Goal: Information Seeking & Learning: Check status

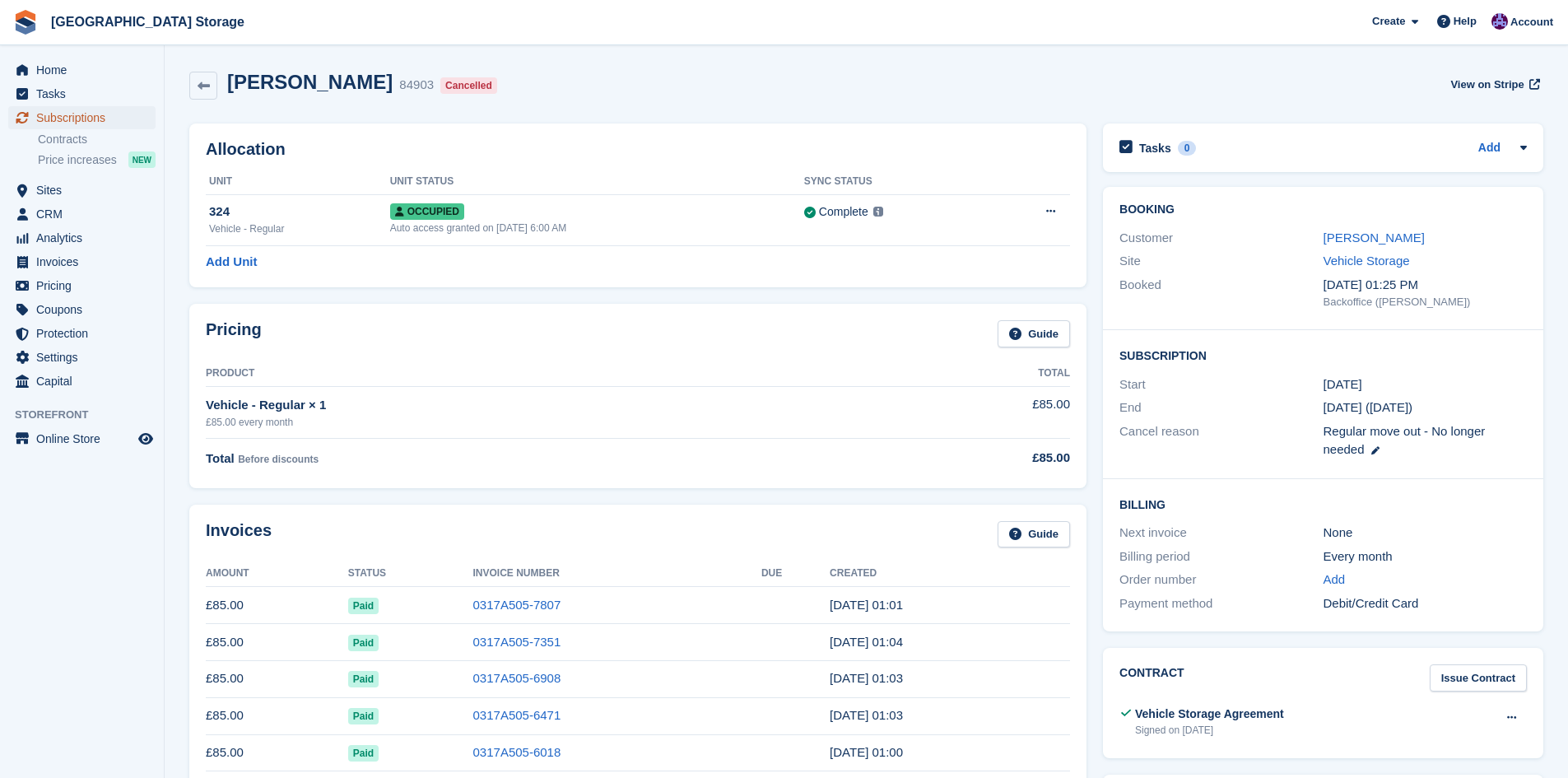
click at [77, 125] on span "Subscriptions" at bounding box center [85, 118] width 98 height 23
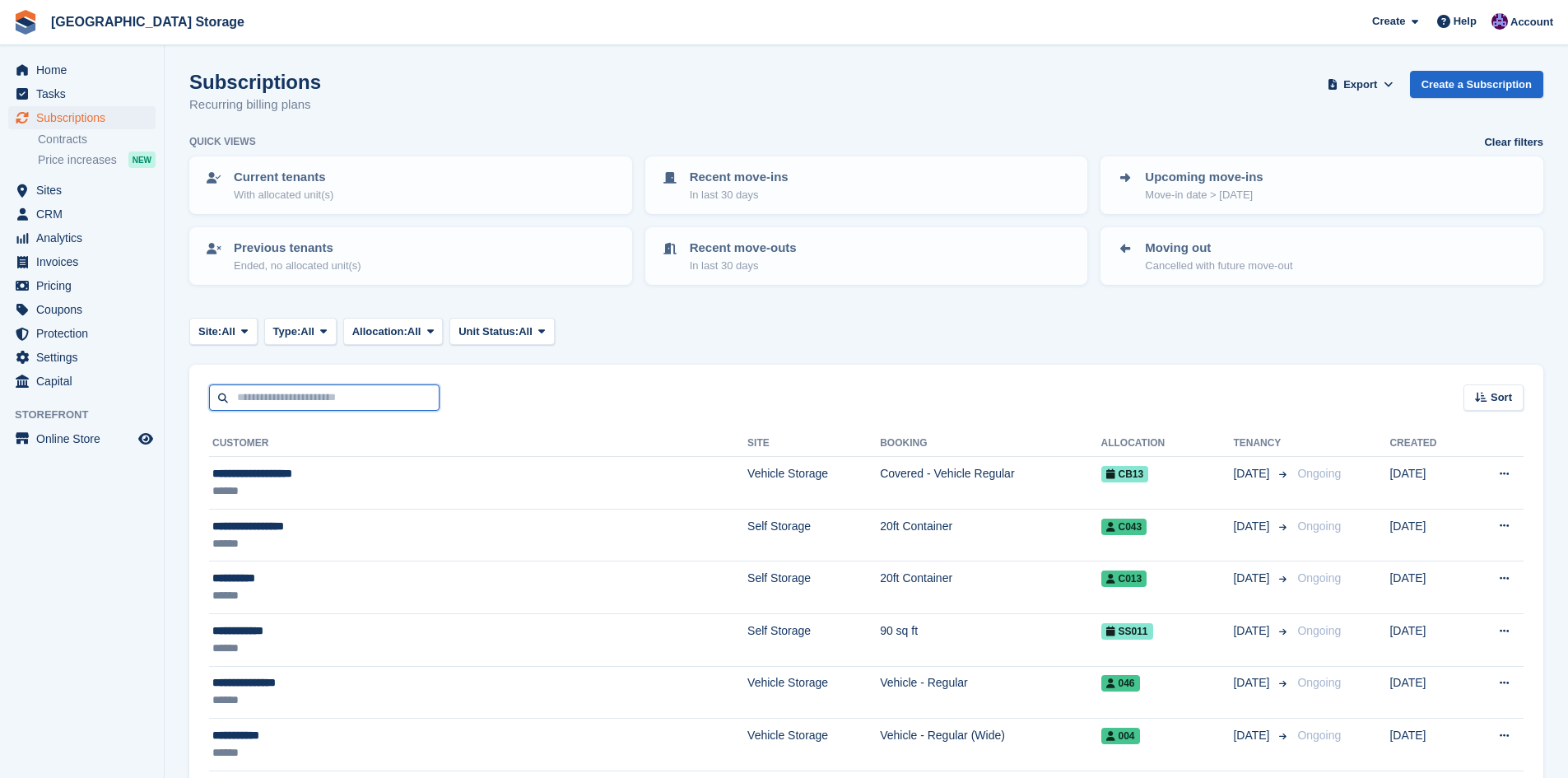
click at [339, 393] on input "text" at bounding box center [324, 398] width 230 height 27
type input "****"
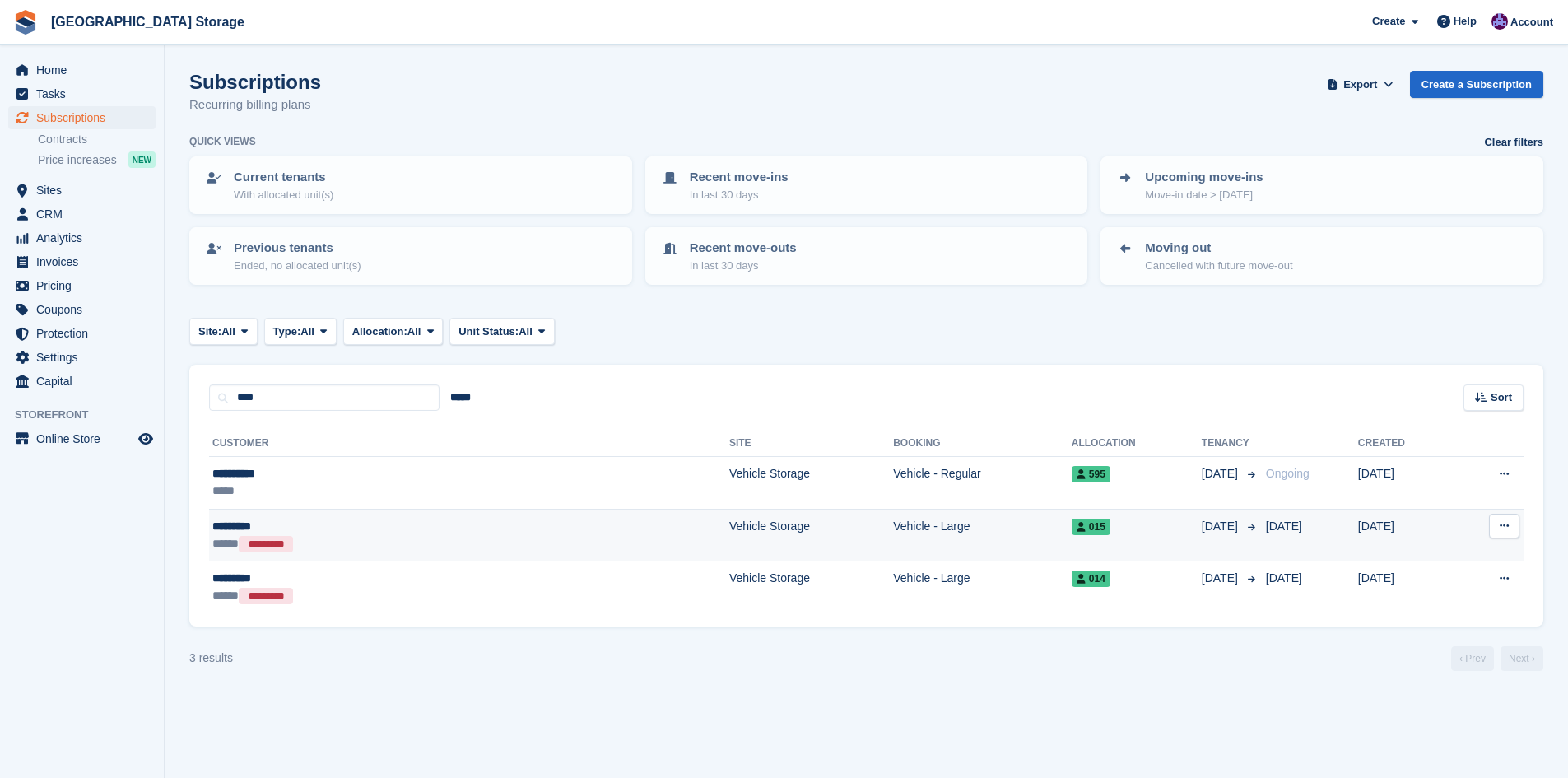
click at [893, 546] on td "Vehicle - Large" at bounding box center [982, 534] width 179 height 52
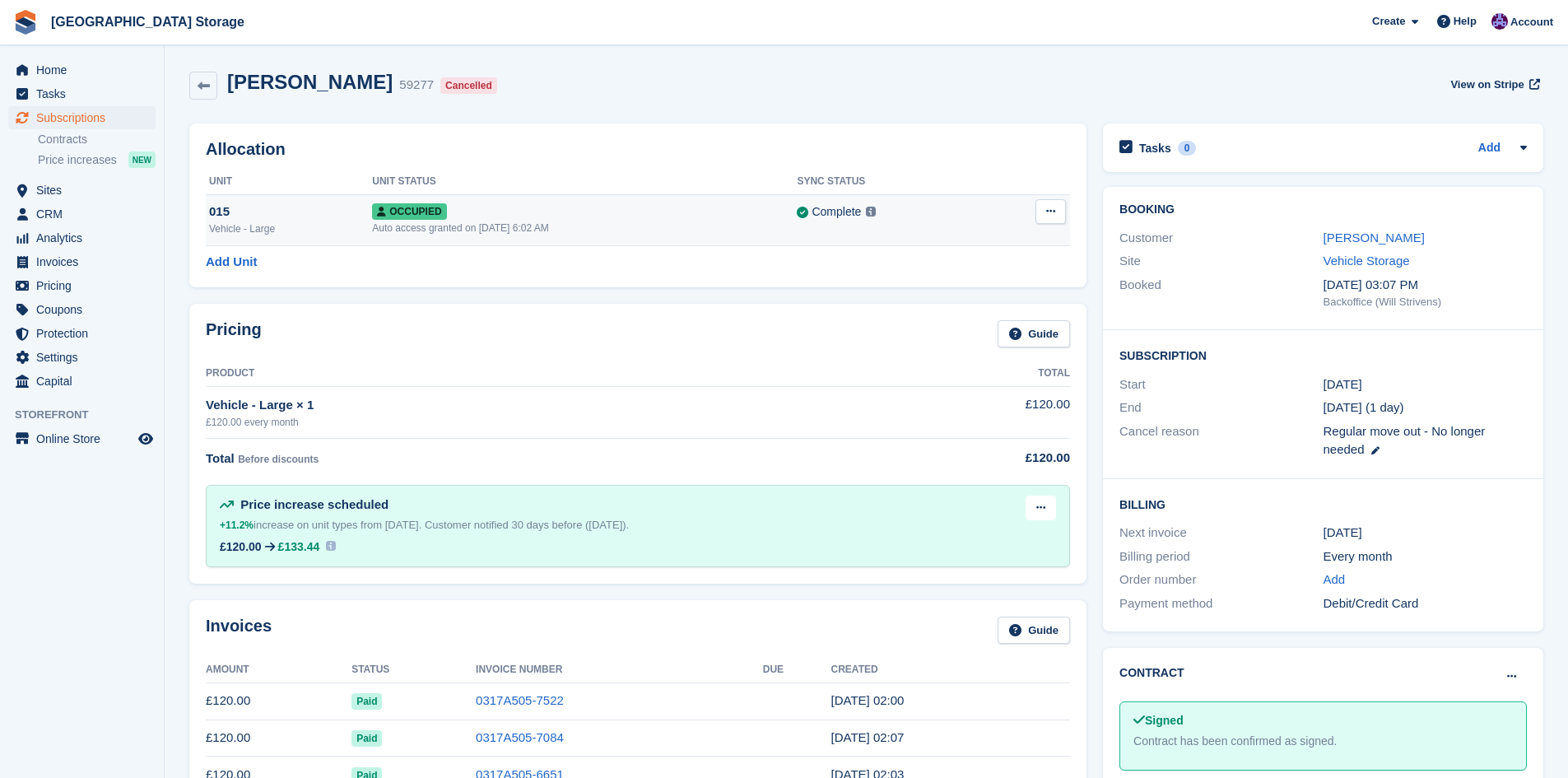
click at [1048, 221] on button at bounding box center [1051, 211] width 31 height 24
click at [712, 241] on td "Occupied Auto access granted on 4th Nov, 2024, 6:02 AM" at bounding box center [584, 219] width 424 height 51
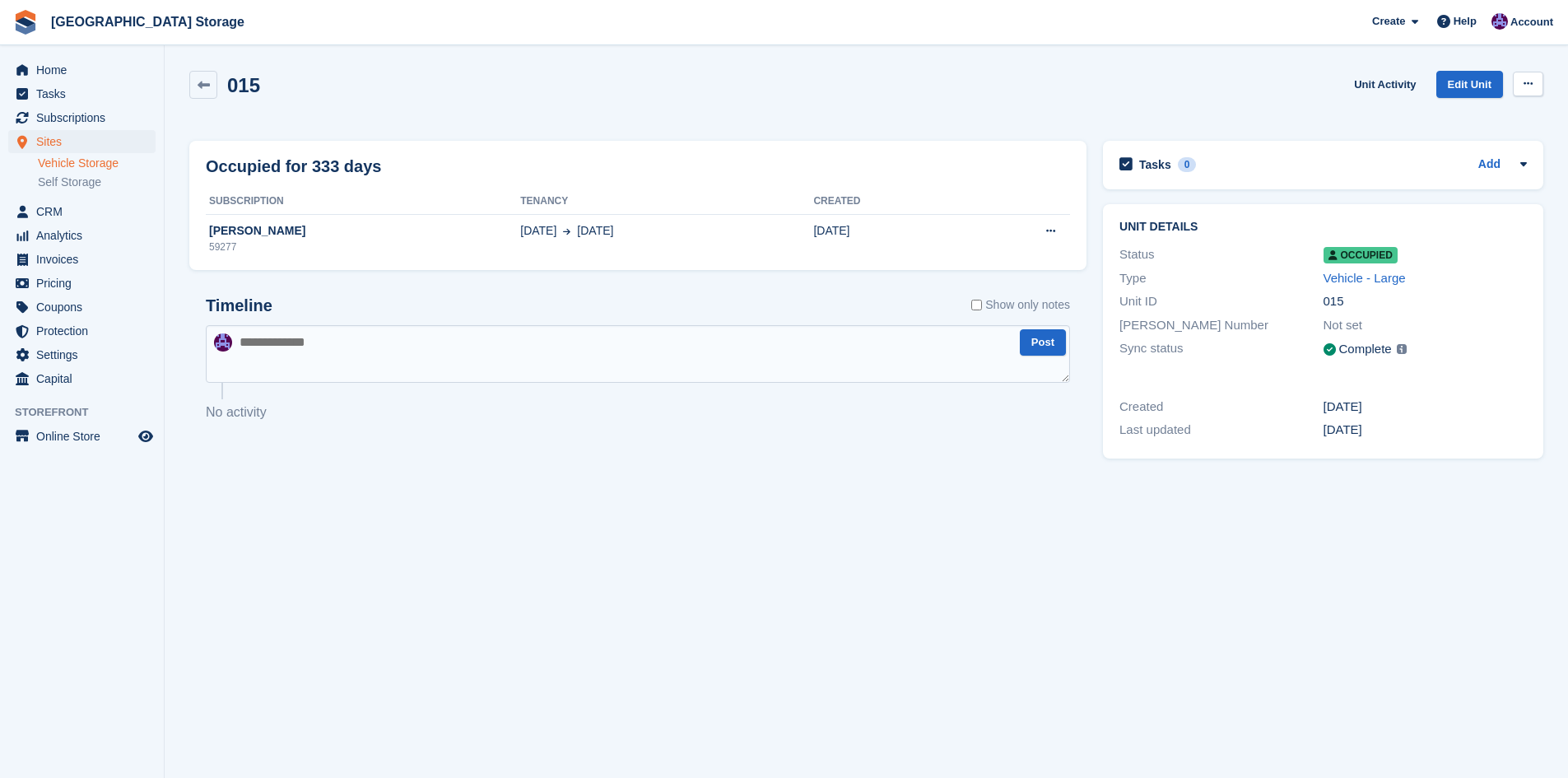
click at [1528, 89] on button at bounding box center [1528, 83] width 31 height 24
click at [1215, 98] on div "015 Unit Activity Edit Unit Overlock Repossess Deallocate" at bounding box center [867, 94] width 1354 height 47
click at [206, 91] on link at bounding box center [203, 84] width 28 height 28
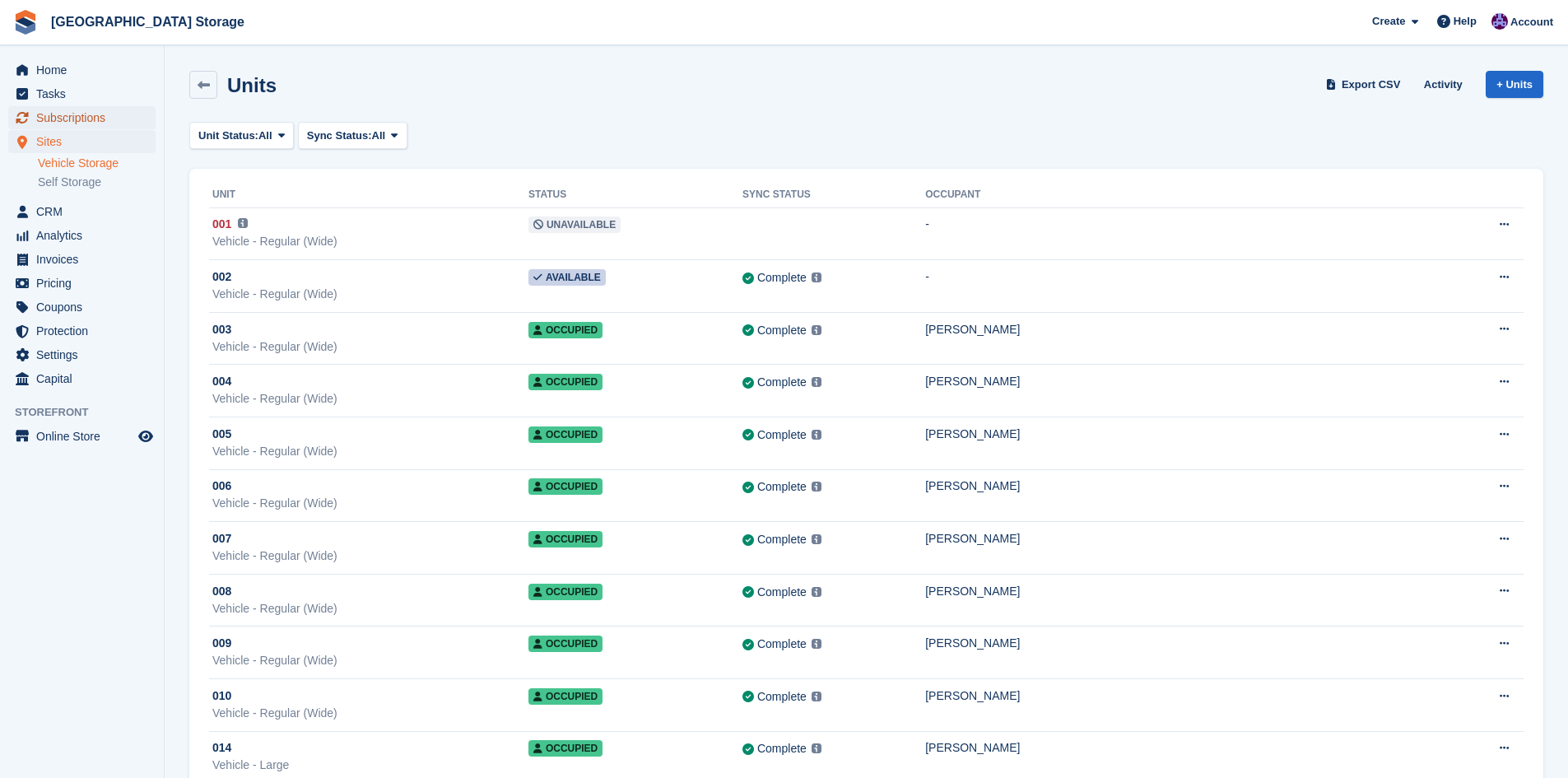
click at [70, 117] on span "Subscriptions" at bounding box center [85, 118] width 98 height 23
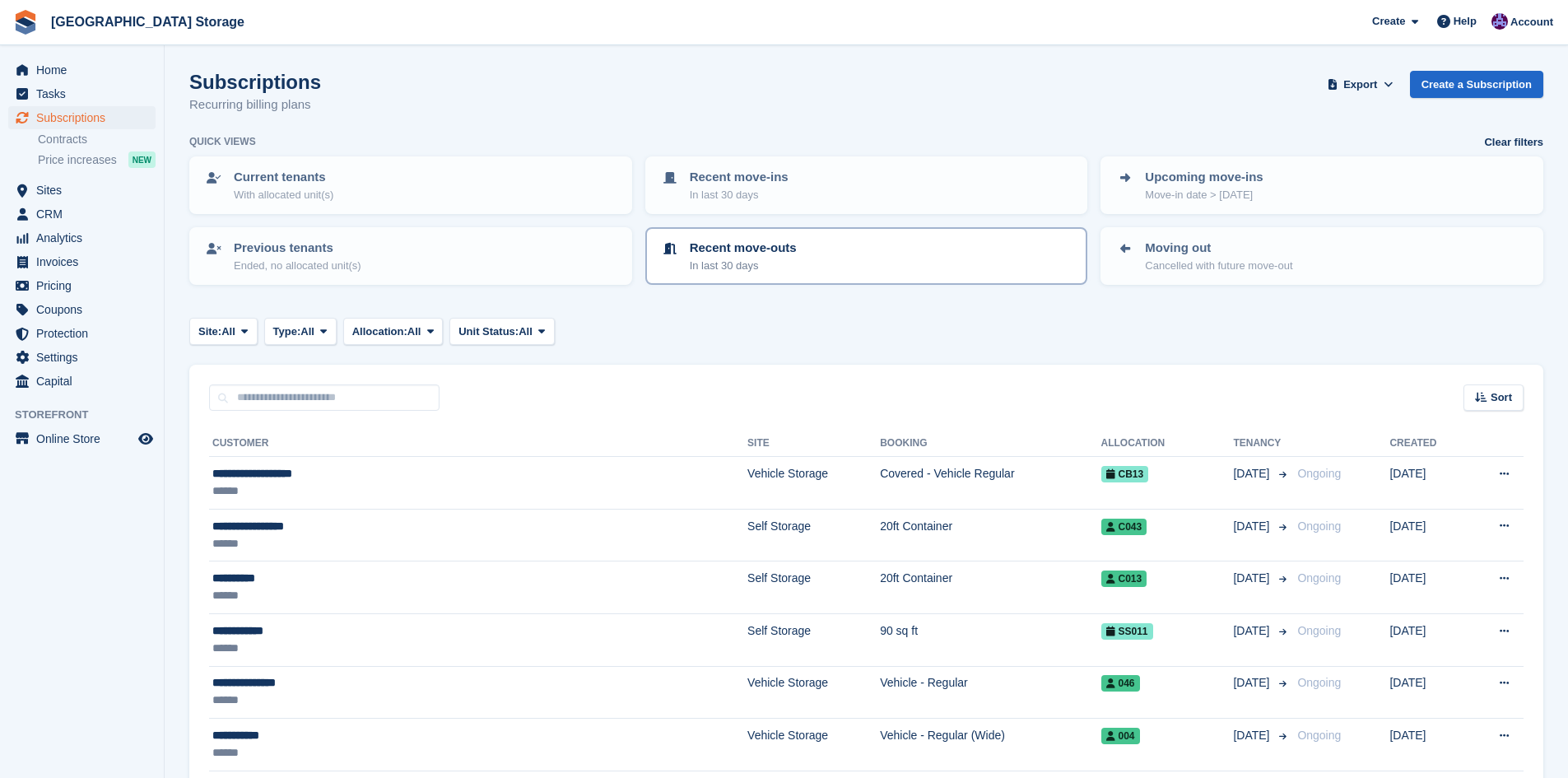
click at [808, 264] on div "Recent move-outs In last 30 days" at bounding box center [867, 255] width 413 height 34
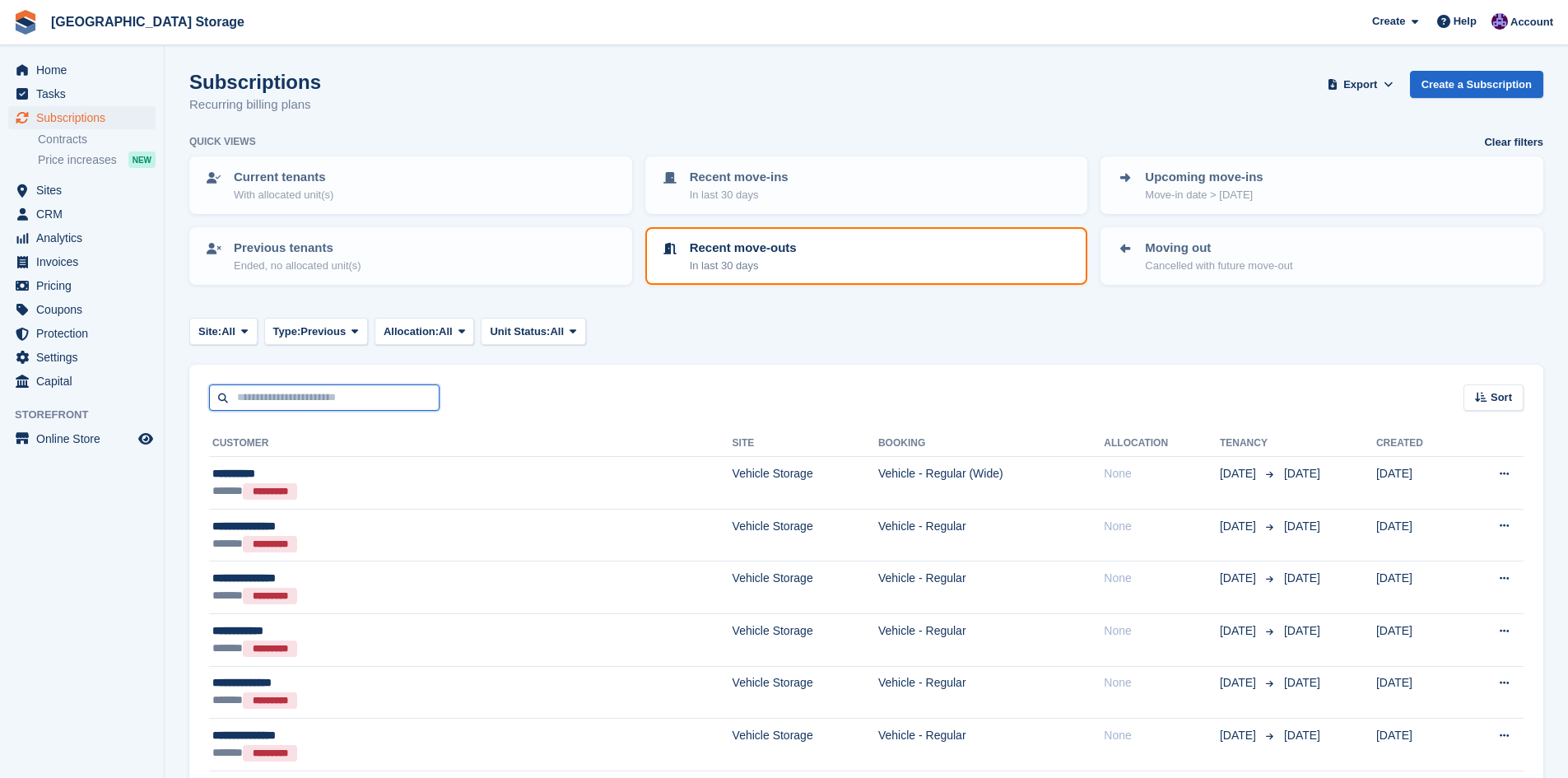
click at [386, 400] on input "text" at bounding box center [324, 398] width 230 height 27
type input "***"
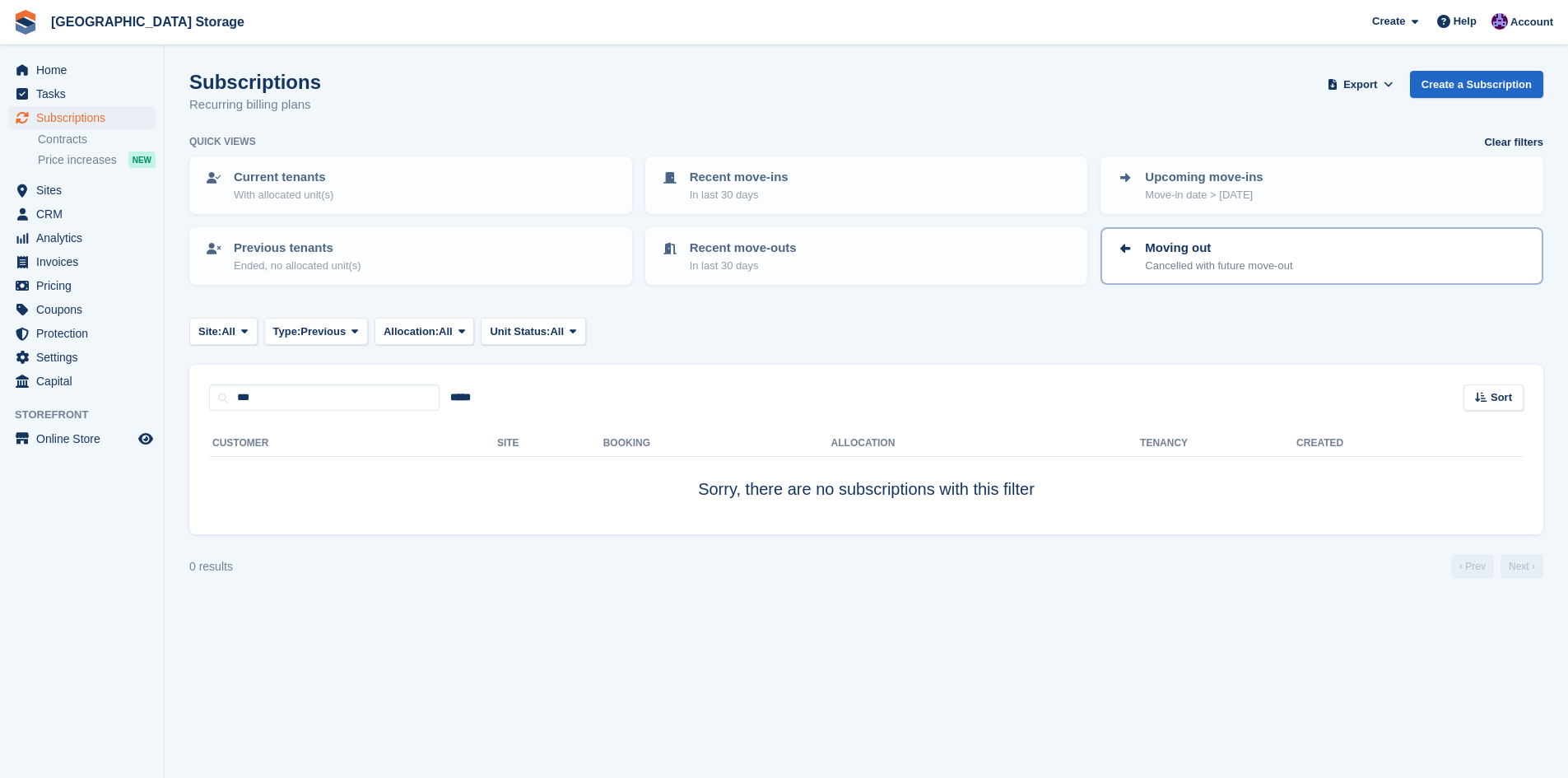
click at [1213, 250] on p "Moving out" at bounding box center [1218, 247] width 147 height 19
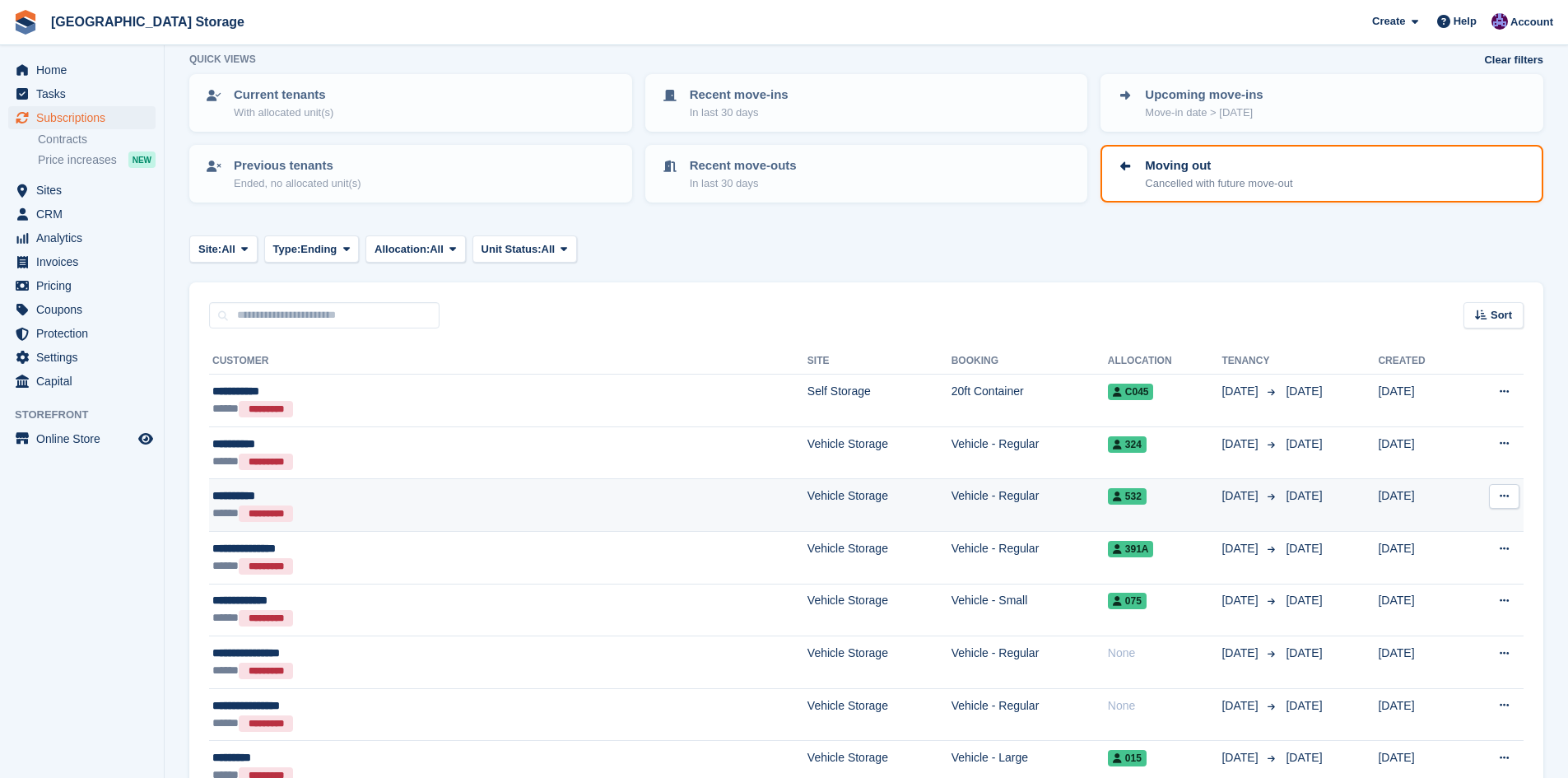
scroll to position [164, 0]
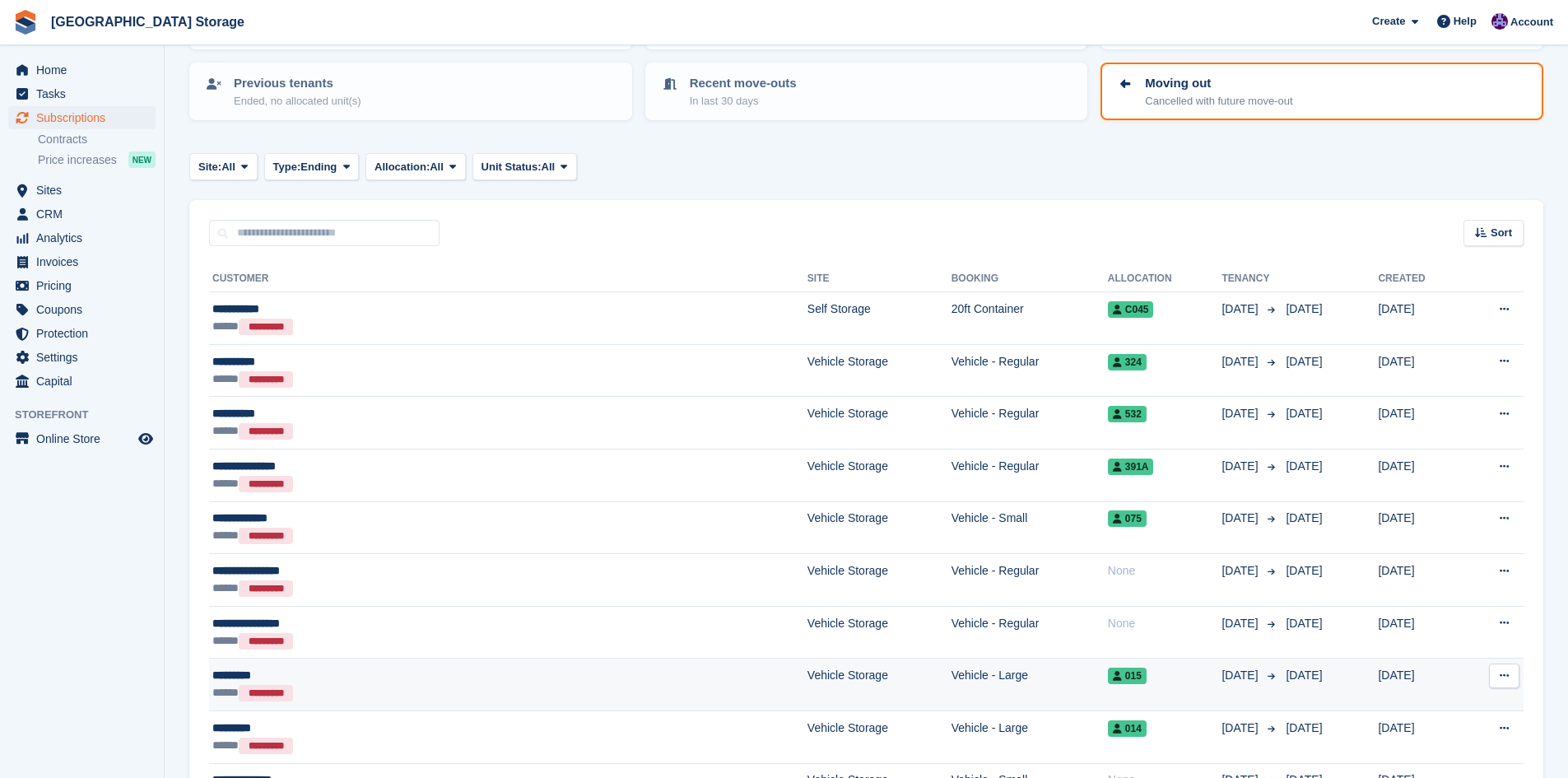
click at [951, 682] on td "Vehicle - Large" at bounding box center [1029, 684] width 156 height 52
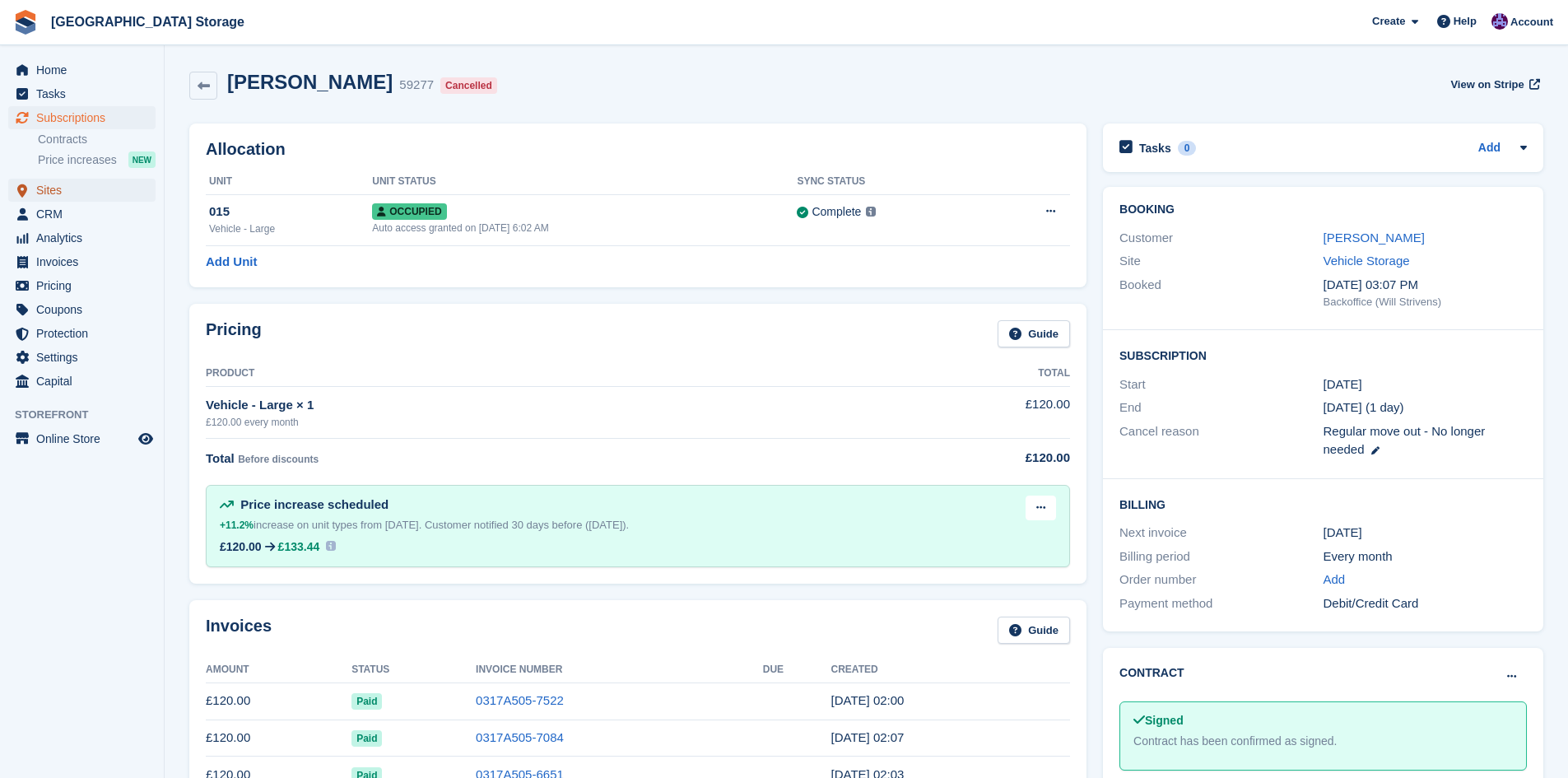
click at [72, 190] on span "Sites" at bounding box center [85, 190] width 98 height 23
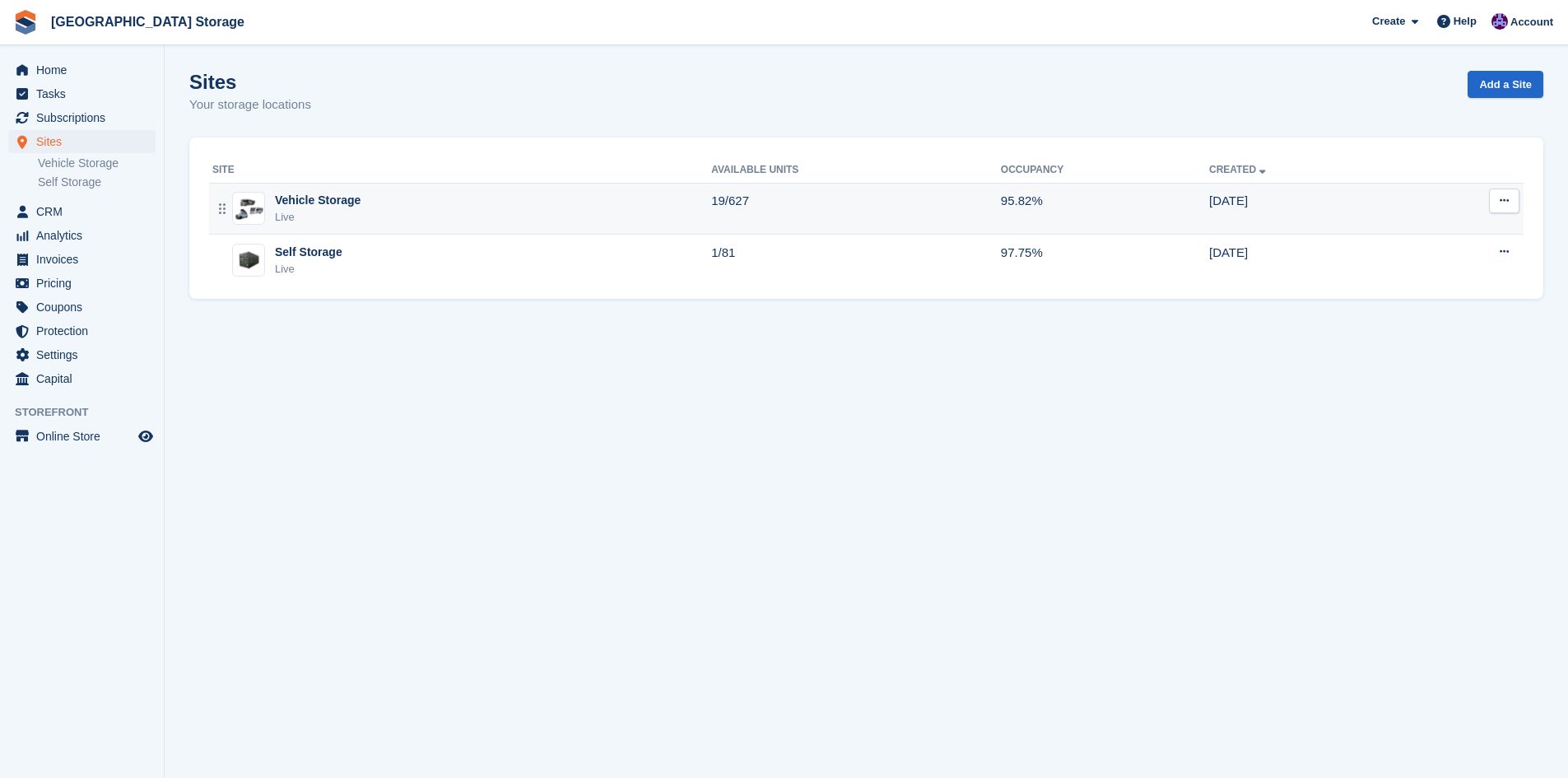
click at [483, 211] on div "Vehicle Storage Live" at bounding box center [461, 208] width 498 height 33
